Goal: Information Seeking & Learning: Learn about a topic

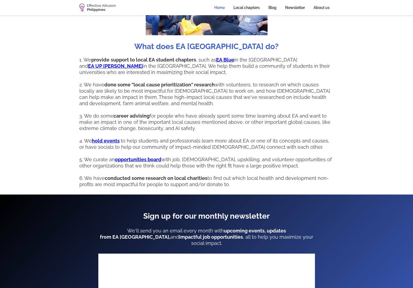
scroll to position [433, 0]
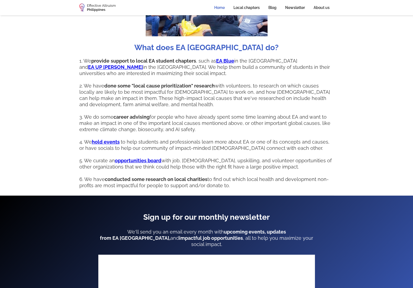
click at [142, 114] on strong "career advising" at bounding box center [131, 117] width 36 height 6
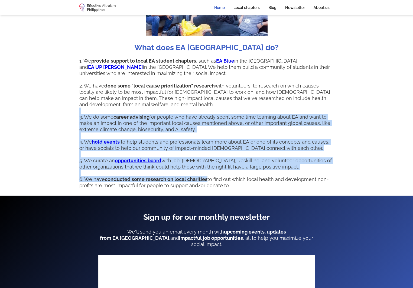
drag, startPoint x: 142, startPoint y: 110, endPoint x: 88, endPoint y: 178, distance: 86.8
click at [88, 177] on p "1. We provide support to local EA student chapters , such as EA Blue in the [GE…" at bounding box center [206, 123] width 254 height 131
click at [88, 178] on p "1. We provide support to local EA student chapters , such as EA Blue in the [GE…" at bounding box center [206, 123] width 254 height 131
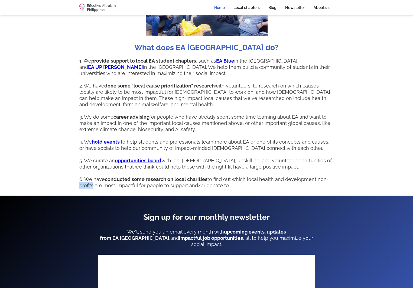
click at [88, 178] on p "1. We provide support to local EA student chapters , such as EA Blue in the [GE…" at bounding box center [206, 123] width 254 height 131
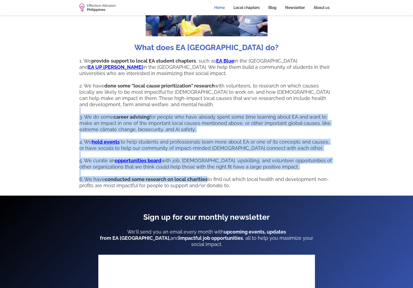
drag, startPoint x: 88, startPoint y: 178, endPoint x: 88, endPoint y: 124, distance: 53.9
click at [88, 124] on p "1. We provide support to local EA student chapters , such as EA Blue in the [GE…" at bounding box center [206, 123] width 254 height 131
click at [87, 133] on p "1. We provide support to local EA student chapters , such as EA Blue in the [GE…" at bounding box center [206, 123] width 254 height 131
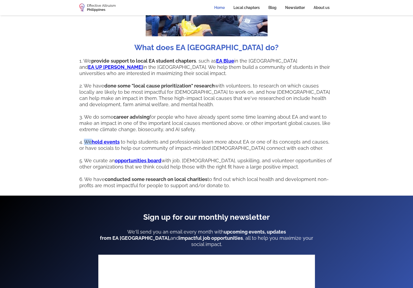
click at [87, 133] on p "1. We provide support to local EA student chapters , such as EA Blue in the [GE…" at bounding box center [206, 123] width 254 height 131
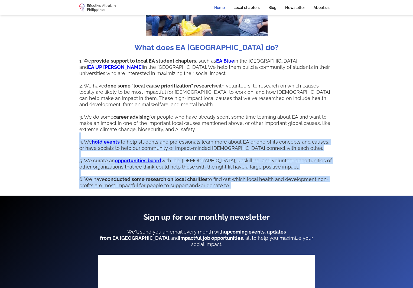
drag, startPoint x: 87, startPoint y: 133, endPoint x: 100, endPoint y: 189, distance: 57.5
click at [101, 188] on div "What does EA [GEOGRAPHIC_DATA] do? 1. We provide support to local EA student ch…" at bounding box center [206, 69] width 254 height 251
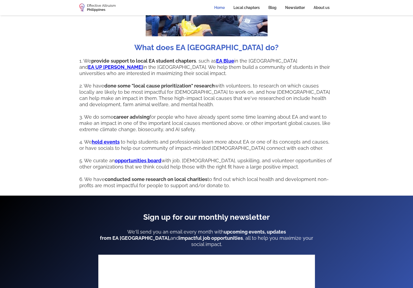
click at [100, 189] on section "What does EA [GEOGRAPHIC_DATA] do? 1. We provide support to local EA student ch…" at bounding box center [206, 69] width 413 height 251
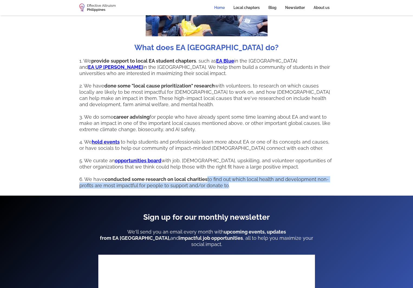
click at [100, 189] on section "What does EA [GEOGRAPHIC_DATA] do? 1. We provide support to local EA student ch…" at bounding box center [206, 69] width 413 height 251
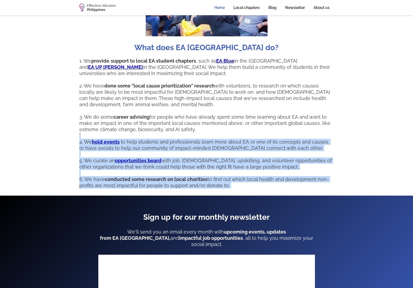
drag, startPoint x: 100, startPoint y: 189, endPoint x: 90, endPoint y: 139, distance: 50.8
click at [90, 139] on section "What does EA [GEOGRAPHIC_DATA] do? 1. We provide support to local EA student ch…" at bounding box center [206, 69] width 413 height 251
click at [90, 139] on p "1. We provide support to local EA student chapters , such as EA Blue in the [GE…" at bounding box center [206, 123] width 254 height 131
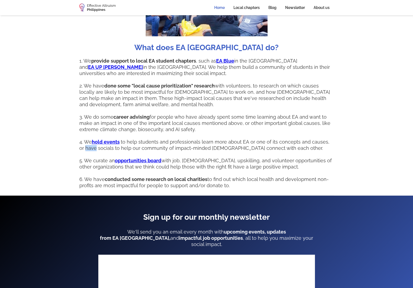
click at [90, 139] on p "1. We provide support to local EA student chapters , such as EA Blue in the [GE…" at bounding box center [206, 123] width 254 height 131
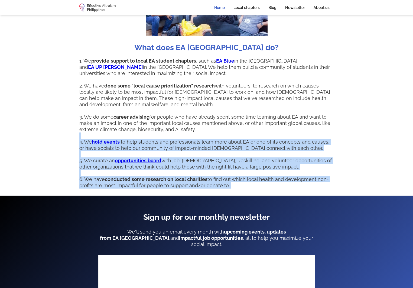
drag, startPoint x: 90, startPoint y: 139, endPoint x: 117, endPoint y: 184, distance: 52.2
click at [117, 184] on div "What does EA [GEOGRAPHIC_DATA] do? 1. We provide support to local EA student ch…" at bounding box center [206, 75] width 254 height 240
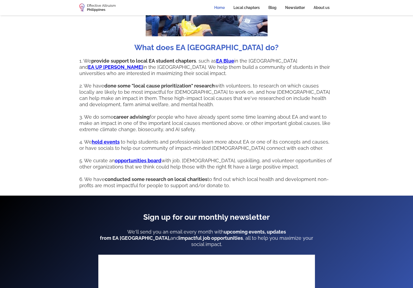
click at [117, 184] on div "What does EA [GEOGRAPHIC_DATA] do? 1. We provide support to local EA student ch…" at bounding box center [206, 75] width 254 height 240
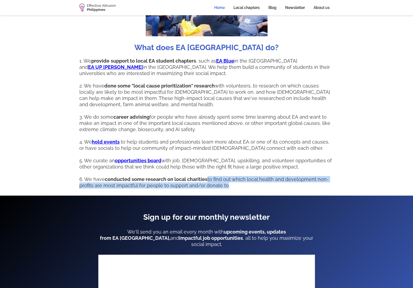
click at [117, 184] on div "What does EA [GEOGRAPHIC_DATA] do? 1. We provide support to local EA student ch…" at bounding box center [206, 75] width 254 height 240
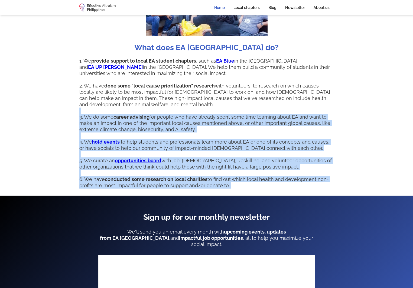
drag, startPoint x: 117, startPoint y: 184, endPoint x: 84, endPoint y: 124, distance: 68.0
click at [84, 124] on div "What does EA [GEOGRAPHIC_DATA] do? 1. We provide support to local EA student ch…" at bounding box center [206, 75] width 254 height 240
click at [86, 135] on p "1. We provide support to local EA student chapters , such as EA Blue in the [GE…" at bounding box center [206, 123] width 254 height 131
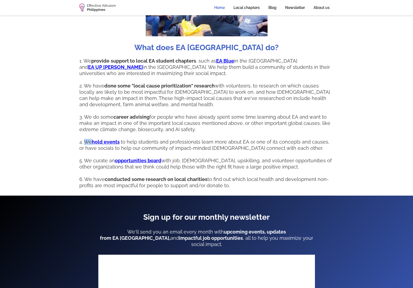
click at [86, 135] on p "1. We provide support to local EA student chapters , such as EA Blue in the [GE…" at bounding box center [206, 123] width 254 height 131
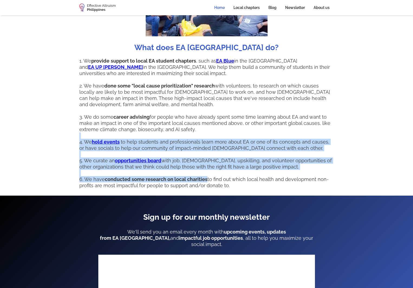
drag, startPoint x: 86, startPoint y: 135, endPoint x: 113, endPoint y: 178, distance: 51.1
click at [113, 178] on p "1. We provide support to local EA student chapters , such as EA Blue in the [GE…" at bounding box center [206, 123] width 254 height 131
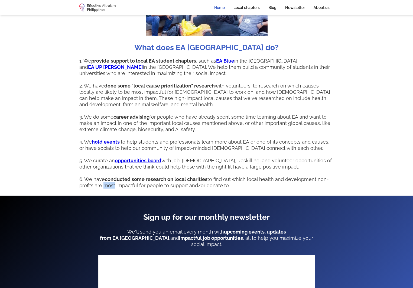
click at [113, 178] on p "1. We provide support to local EA student chapters , such as EA Blue in the [GE…" at bounding box center [206, 123] width 254 height 131
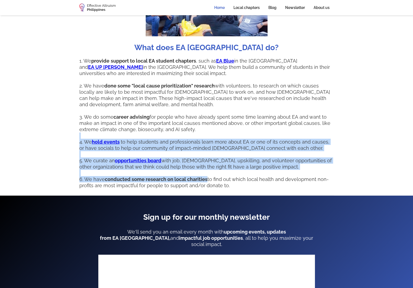
drag, startPoint x: 113, startPoint y: 178, endPoint x: 85, endPoint y: 136, distance: 50.5
click at [85, 136] on p "1. We provide support to local EA student chapters , such as EA Blue in the [GE…" at bounding box center [206, 123] width 254 height 131
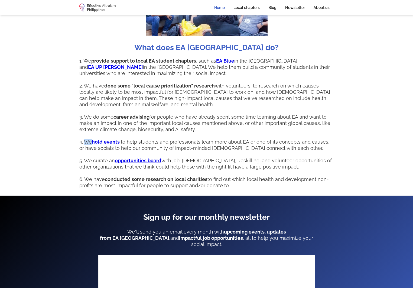
click at [85, 136] on p "1. We provide support to local EA student chapters , such as EA Blue in the [GE…" at bounding box center [206, 123] width 254 height 131
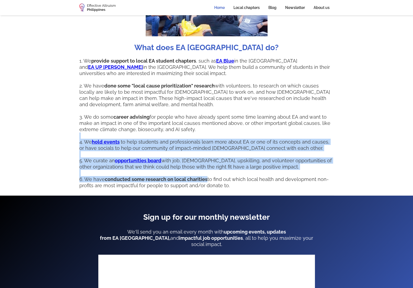
drag, startPoint x: 85, startPoint y: 136, endPoint x: 111, endPoint y: 169, distance: 41.9
click at [111, 169] on p "1. We provide support to local EA student chapters , such as EA Blue in the [GE…" at bounding box center [206, 123] width 254 height 131
